Goal: Navigation & Orientation: Find specific page/section

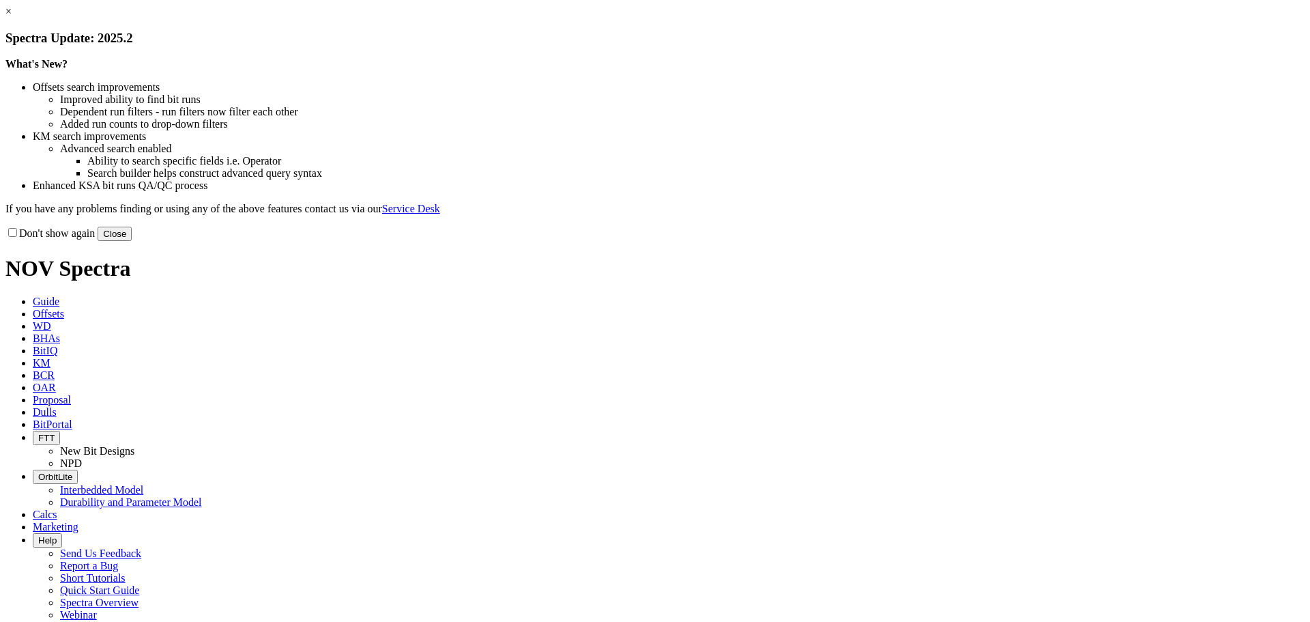
click at [95, 239] on label "Don't show again" at bounding box center [49, 233] width 89 height 12
click at [17, 237] on input "Don't show again" at bounding box center [12, 232] width 9 height 9
checkbox input "true"
click at [132, 241] on button "Close" at bounding box center [115, 234] width 34 height 14
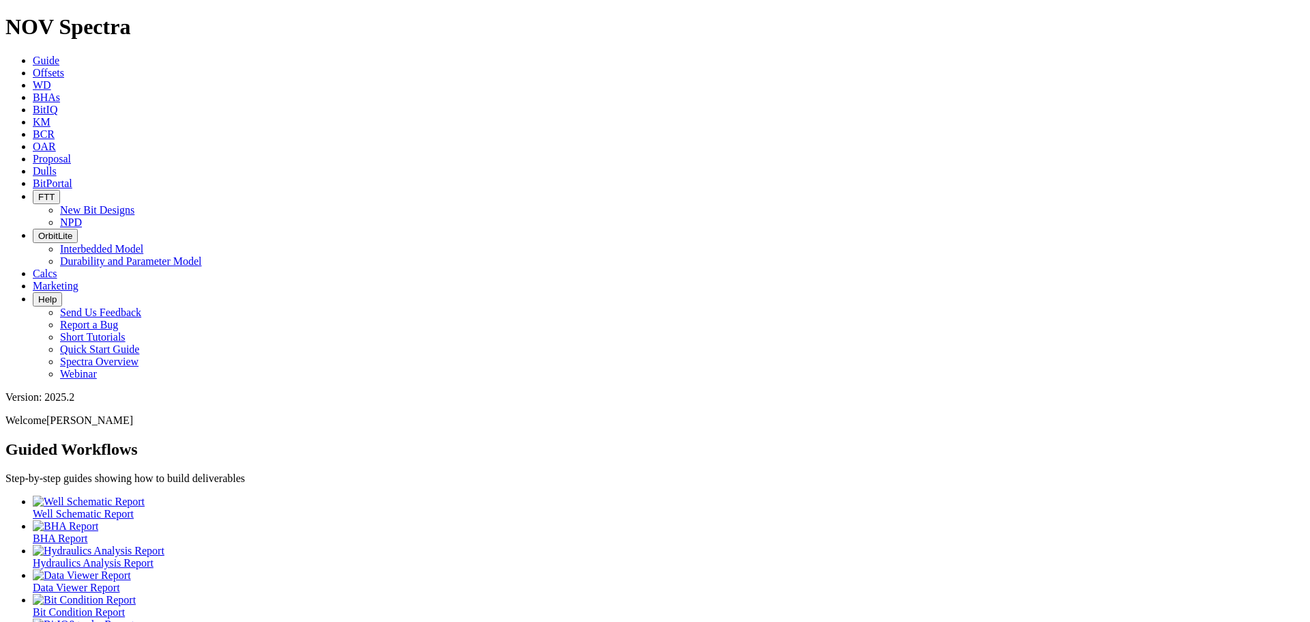
click at [33, 67] on icon at bounding box center [33, 73] width 0 height 12
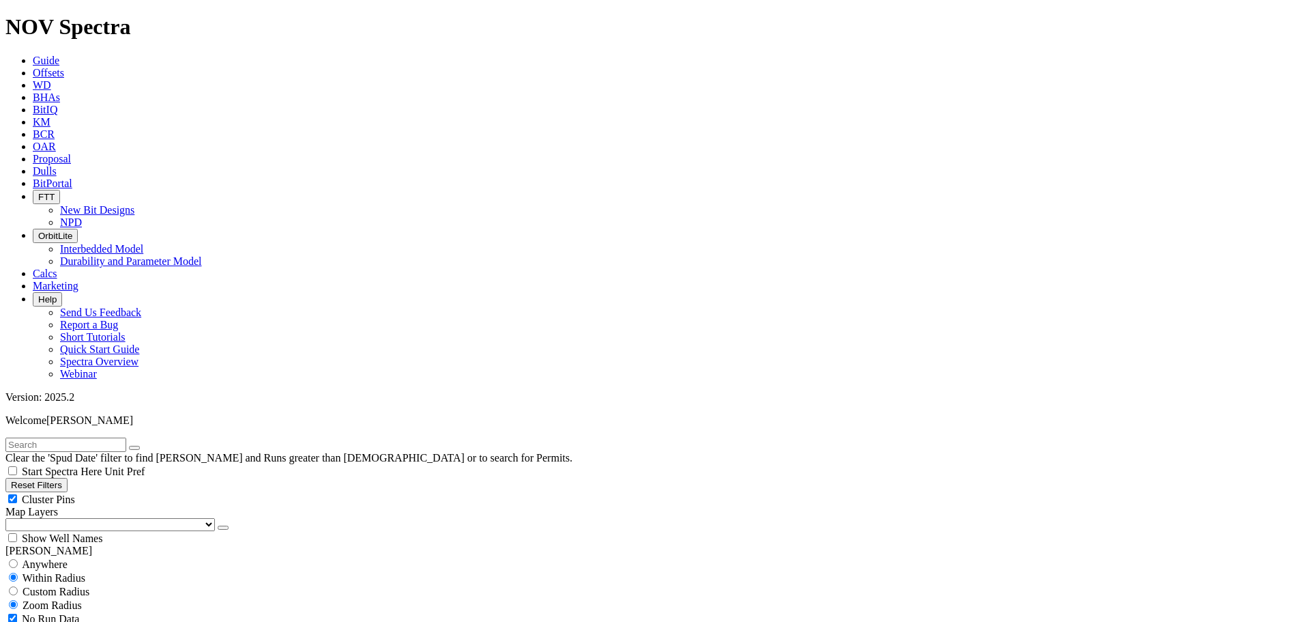
click at [102, 465] on span "Start Spectra Here" at bounding box center [62, 471] width 80 height 12
click at [17, 466] on input "Start Spectra Here" at bounding box center [12, 470] width 9 height 9
click at [102, 465] on span "Start Spectra Here" at bounding box center [62, 471] width 80 height 12
click at [17, 466] on input "Start Spectra Here" at bounding box center [12, 470] width 9 height 9
click at [102, 465] on span "Start Spectra Here" at bounding box center [62, 471] width 80 height 12
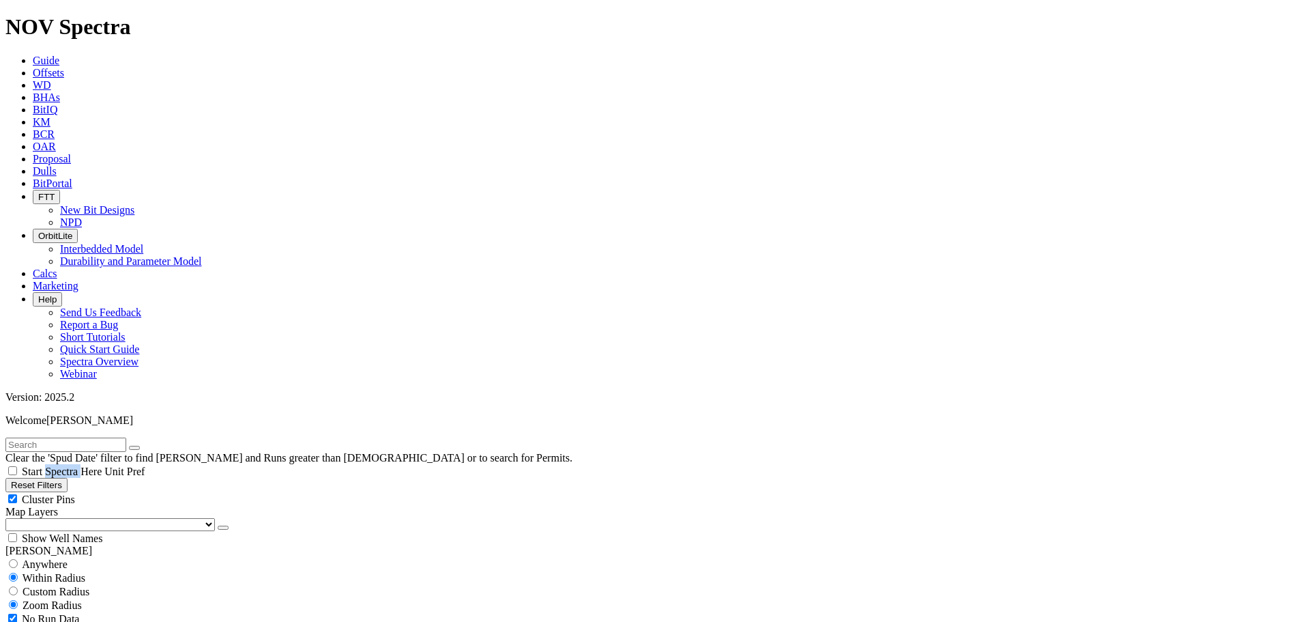
click at [17, 466] on input "Start Spectra Here" at bounding box center [12, 470] width 9 height 9
checkbox input "true"
click at [33, 280] on span at bounding box center [33, 286] width 0 height 12
click at [55, 192] on span "FTT" at bounding box center [46, 197] width 16 height 10
click at [72, 177] on span "BitPortal" at bounding box center [53, 183] width 40 height 12
